Goal: Task Accomplishment & Management: Complete application form

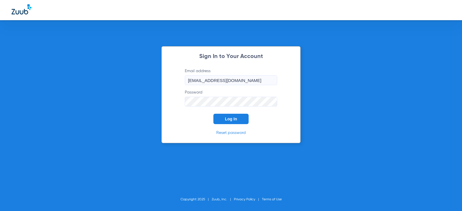
click at [225, 120] on button "Log In" at bounding box center [230, 119] width 35 height 10
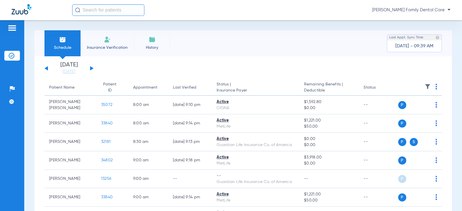
click at [108, 42] on img at bounding box center [107, 39] width 7 height 7
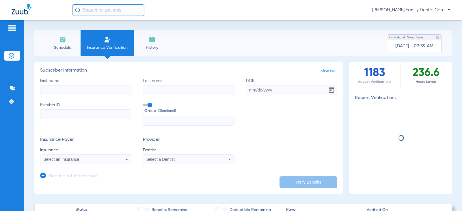
click at [85, 89] on input "First name" at bounding box center [85, 90] width 91 height 10
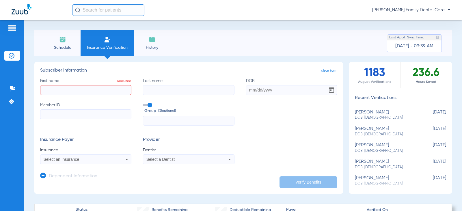
click at [73, 95] on input "First name Required" at bounding box center [85, 90] width 91 height 10
type input "[PERSON_NAME]"
drag, startPoint x: 16, startPoint y: 88, endPoint x: 8, endPoint y: 88, distance: 7.5
click at [8, 88] on div "Patients Insurance Verification Setup Help Center Settings Schedule Insurance V…" at bounding box center [231, 125] width 462 height 211
click at [104, 90] on input "First name Required" at bounding box center [85, 90] width 91 height 10
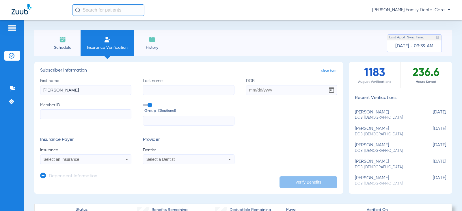
type input "[PERSON_NAME]"
type input "[DATE]"
click at [53, 112] on input "Member ID" at bounding box center [85, 114] width 91 height 10
paste input "331524294"
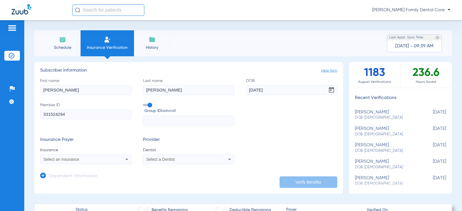
type input "331524294"
click at [66, 159] on span "Select an Insurance" at bounding box center [62, 159] width 36 height 5
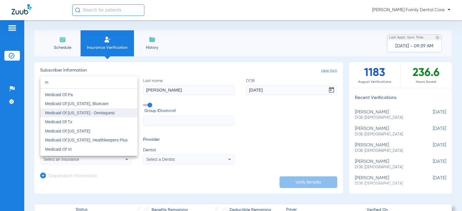
scroll to position [1357, 0]
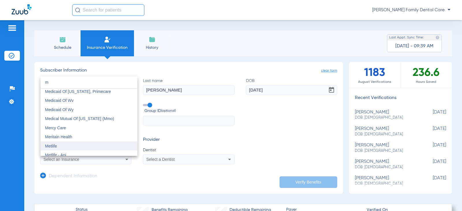
type input "m"
click at [64, 145] on mat-option "Metlife" at bounding box center [88, 145] width 97 height 9
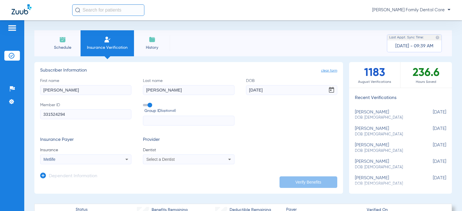
click at [180, 160] on div "Select a Dentist" at bounding box center [180, 159] width 68 height 4
type input "saj"
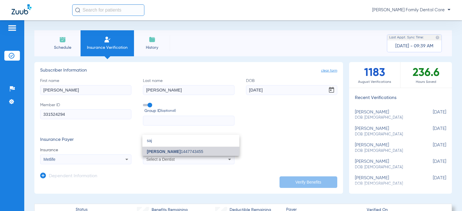
click at [182, 153] on span "[PERSON_NAME] 1447743455" at bounding box center [175, 152] width 56 height 4
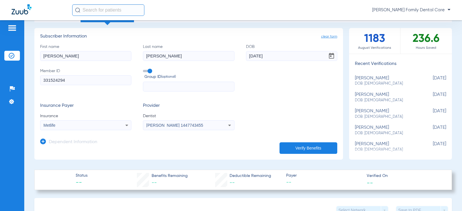
scroll to position [87, 0]
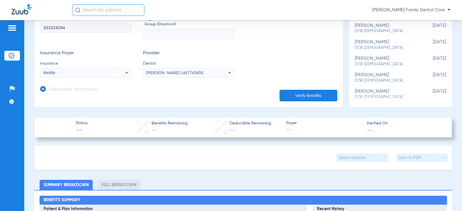
click at [44, 90] on icon at bounding box center [43, 89] width 6 height 6
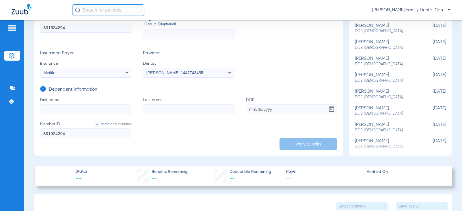
click at [55, 109] on input "First name" at bounding box center [85, 109] width 91 height 10
type input "[PERSON_NAME]"
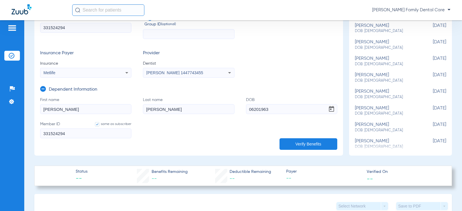
type input "[DATE]"
click at [206, 142] on form "First name [PERSON_NAME] Last name [PERSON_NAME] DOB [DEMOGRAPHIC_DATA] Member …" at bounding box center [188, 121] width 297 height 48
click at [301, 145] on button "Verify Benefits" at bounding box center [308, 144] width 58 height 12
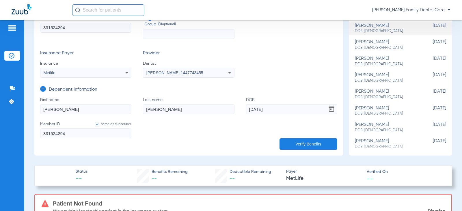
scroll to position [0, 0]
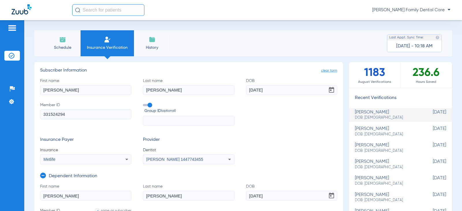
drag, startPoint x: 72, startPoint y: 90, endPoint x: 2, endPoint y: 86, distance: 69.6
click at [2, 86] on div "Patients Insurance Verification Setup Help Center Settings Schedule Insurance V…" at bounding box center [231, 125] width 462 height 211
type input "[PERSON_NAME]"
click at [246, 89] on input "[DATE]" at bounding box center [291, 90] width 91 height 10
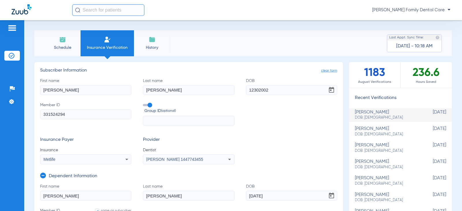
type input "[DATE]"
click at [97, 114] on input "331524294" at bounding box center [85, 114] width 91 height 10
drag, startPoint x: 91, startPoint y: 113, endPoint x: 0, endPoint y: 109, distance: 91.6
click at [0, 109] on html "[PERSON_NAME] Family Dental Care Patients Insurance Verification Setup Help Cen…" at bounding box center [231, 105] width 462 height 211
click at [99, 117] on input "Member ID Required" at bounding box center [85, 114] width 91 height 10
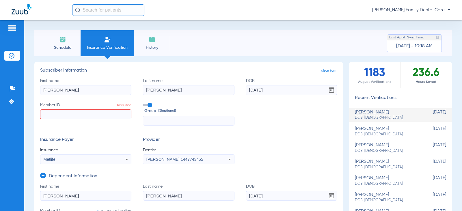
type input "0"
type input "02"
type input "023"
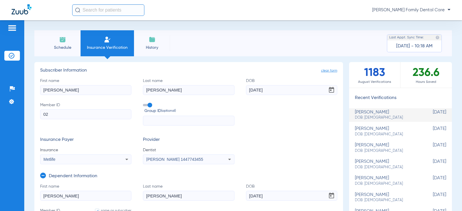
type input "023"
type input "0236"
type input "02361"
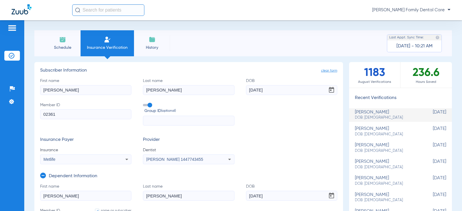
type input "023617"
type input "0236176"
type input "02361763"
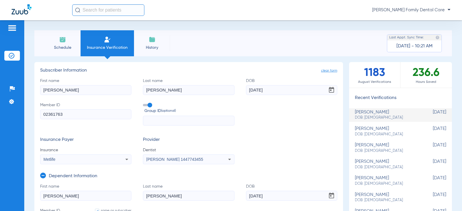
type input "02361763"
type input "023617639"
click at [190, 118] on input "text" at bounding box center [188, 121] width 91 height 10
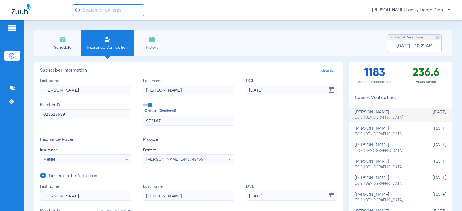
type input "972167"
click at [81, 159] on div "Metlife" at bounding box center [78, 159] width 68 height 4
drag, startPoint x: 73, startPoint y: 133, endPoint x: -38, endPoint y: 122, distance: 111.4
click at [0, 122] on html "[PERSON_NAME] Family Dental Care Patients Insurance Verification Setup Help Cen…" at bounding box center [231, 105] width 462 height 211
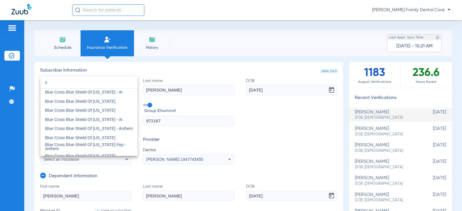
scroll to position [577, 0]
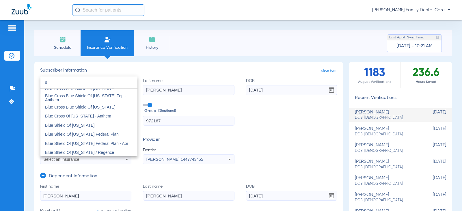
type input "s"
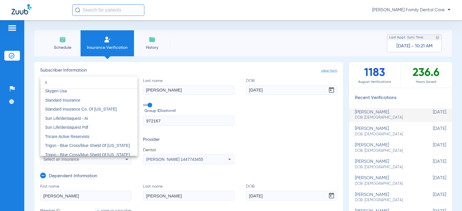
scroll to position [1875, 0]
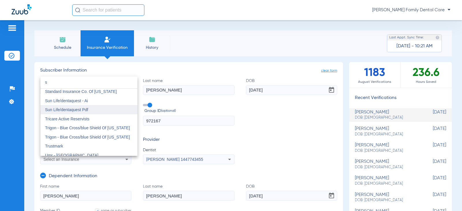
click at [84, 108] on span "Sun Life/dentaquest Pdf" at bounding box center [66, 109] width 43 height 5
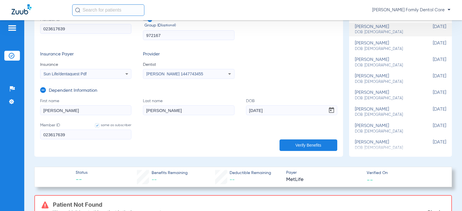
scroll to position [87, 0]
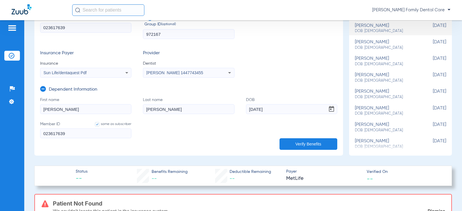
click at [202, 74] on div "[PERSON_NAME] 1447743455" at bounding box center [180, 73] width 68 height 4
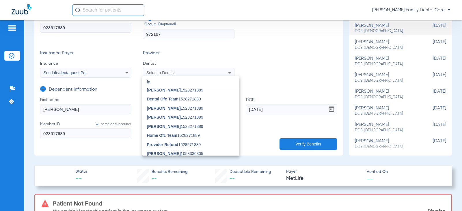
scroll to position [0, 0]
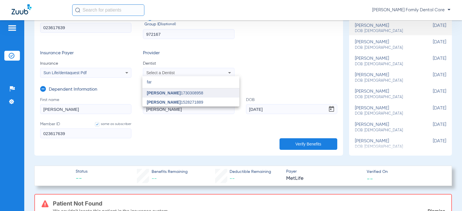
type input "far"
click at [199, 93] on span "[PERSON_NAME] 1730308958" at bounding box center [175, 93] width 56 height 4
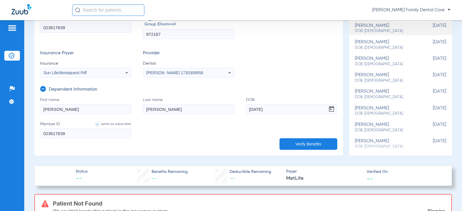
click at [42, 88] on icon at bounding box center [43, 89] width 6 height 6
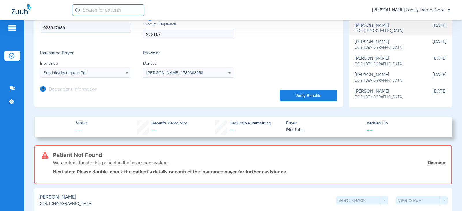
click at [306, 94] on button "Verify Benefits" at bounding box center [308, 96] width 58 height 12
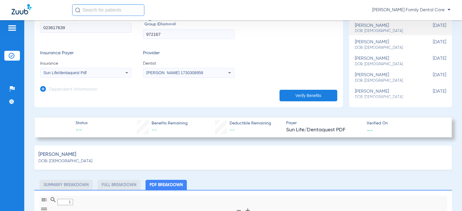
type input "0"
select select "page-width"
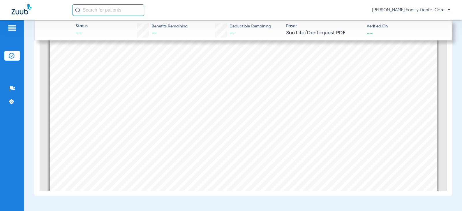
scroll to position [606, 0]
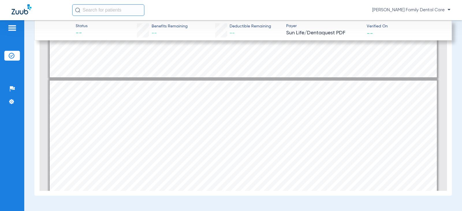
type input "1"
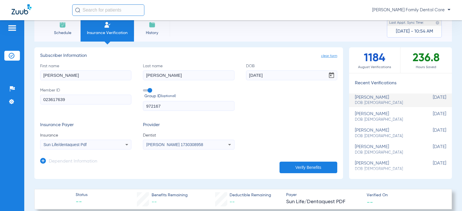
scroll to position [0, 0]
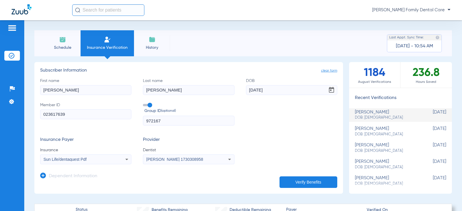
drag, startPoint x: 68, startPoint y: 91, endPoint x: -51, endPoint y: 84, distance: 118.3
click at [0, 84] on html "[PERSON_NAME] Family Dental Care Patients Insurance Verification Setup Help Cen…" at bounding box center [231, 105] width 462 height 211
type input "[PERSON_NAME]"
type input "[DATE]"
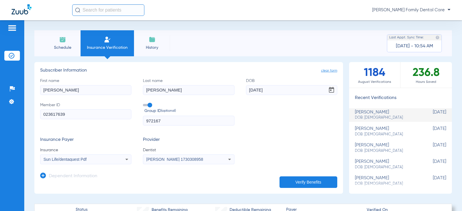
drag, startPoint x: 59, startPoint y: 90, endPoint x: -1, endPoint y: 87, distance: 61.0
click at [0, 87] on html "[PERSON_NAME] Family Dental Care Patients Insurance Verification Setup Help Cen…" at bounding box center [231, 105] width 462 height 211
type input "[PERSON_NAME]"
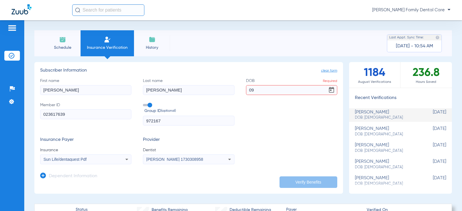
type input "0"
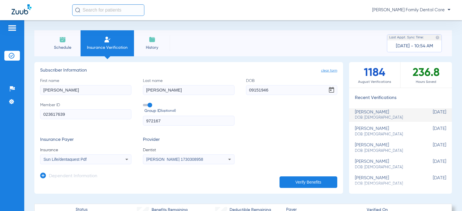
type input "[DATE]"
drag, startPoint x: 75, startPoint y: 114, endPoint x: -49, endPoint y: 110, distance: 124.5
click at [0, 110] on html "[PERSON_NAME] Family Dental Care Patients Insurance Verification Setup Help Cen…" at bounding box center [231, 105] width 462 height 211
type input "900069646"
drag, startPoint x: 177, startPoint y: 119, endPoint x: -6, endPoint y: 100, distance: 183.6
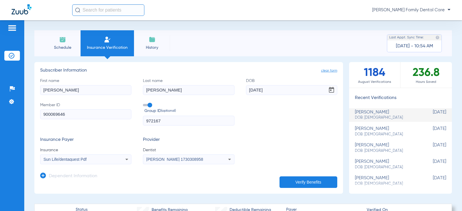
click at [0, 100] on html "[PERSON_NAME] Family Dental Care Patients Insurance Verification Setup Help Cen…" at bounding box center [231, 105] width 462 height 211
click at [152, 120] on input "text" at bounding box center [188, 121] width 91 height 10
type input "[DATE]-3301"
click at [88, 161] on div "Sun Life/dentaquest Pdf" at bounding box center [78, 159] width 68 height 4
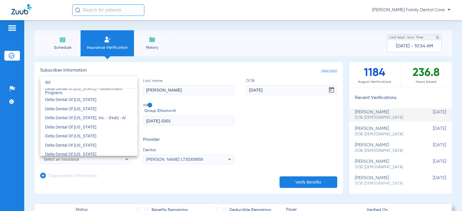
scroll to position [330, 0]
type input "del"
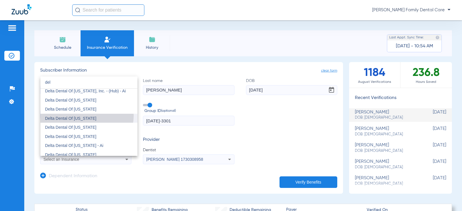
click at [84, 115] on mat-option "Delta Dental Of [US_STATE]" at bounding box center [88, 118] width 97 height 9
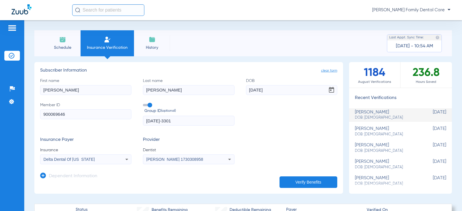
click at [167, 159] on span "[PERSON_NAME] 1730308958" at bounding box center [174, 159] width 57 height 5
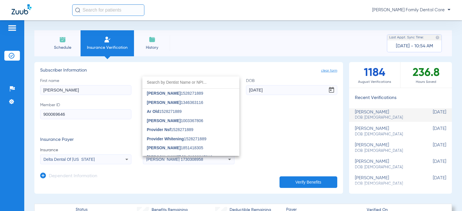
scroll to position [569, 0]
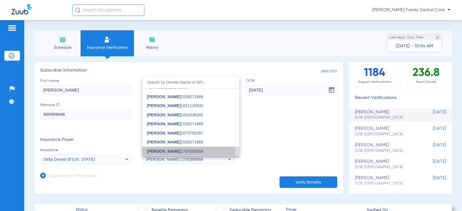
click at [169, 150] on span "[PERSON_NAME]" at bounding box center [164, 151] width 34 height 5
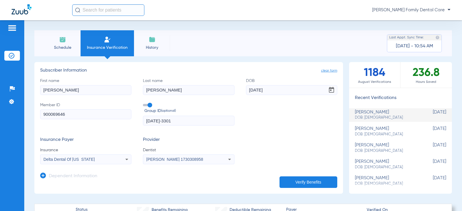
click at [317, 182] on button "Verify Benefits" at bounding box center [308, 182] width 58 height 12
